Goal: Task Accomplishment & Management: Manage account settings

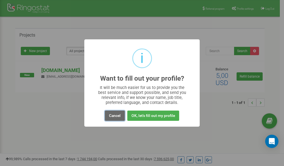
click at [116, 116] on button "Cancel" at bounding box center [115, 116] width 20 height 10
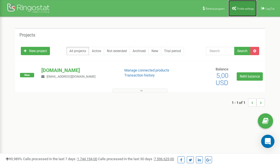
click at [244, 9] on span "Profile settings" at bounding box center [245, 8] width 17 height 3
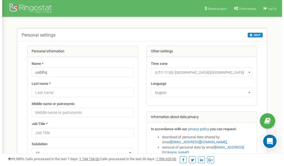
scroll to position [28, 0]
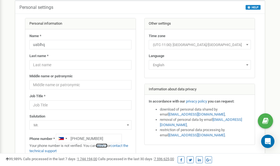
click at [105, 146] on link "verify it" at bounding box center [101, 146] width 11 height 4
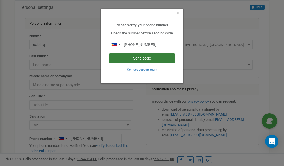
click at [148, 59] on button "Send code" at bounding box center [142, 58] width 66 height 9
